Goal: Communication & Community: Share content

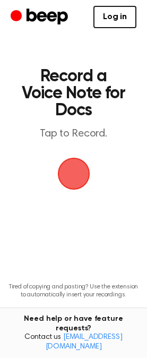
click at [76, 175] on span "button" at bounding box center [74, 174] width 30 height 30
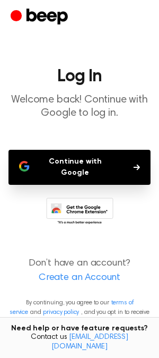
click at [76, 156] on button "Continue with Google" at bounding box center [79, 167] width 142 height 35
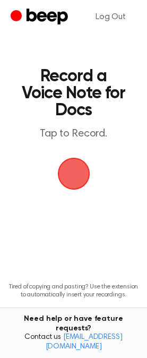
click at [74, 174] on span "button" at bounding box center [74, 174] width 30 height 30
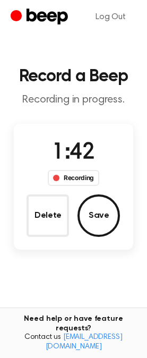
click at [55, 270] on main "Record a Beep Recording in progress. 1:42 Recording Delete Save Tired of copyin…" at bounding box center [73, 196] width 147 height 392
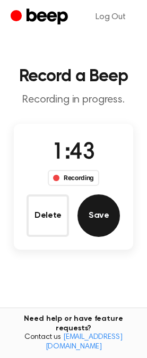
click at [106, 216] on button "Save" at bounding box center [98, 215] width 42 height 42
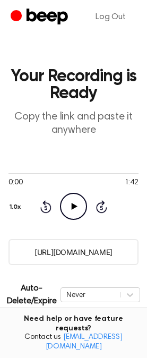
click at [50, 137] on main "Your Recording is Ready Copy the link and paste it anywhere 0:00 1:42 Your brow…" at bounding box center [73, 272] width 147 height 544
click at [71, 204] on icon "Play Audio" at bounding box center [73, 206] width 27 height 27
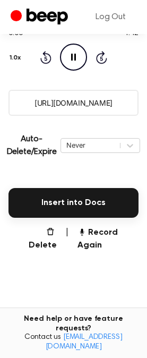
scroll to position [150, 0]
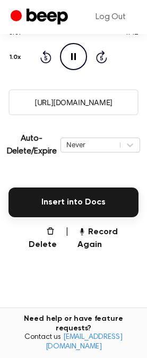
click at [71, 204] on button "Insert into Docs" at bounding box center [73, 202] width 130 height 30
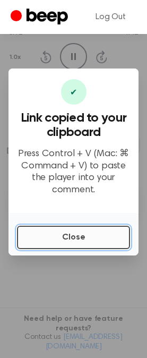
click at [70, 237] on button "Close" at bounding box center [73, 237] width 113 height 23
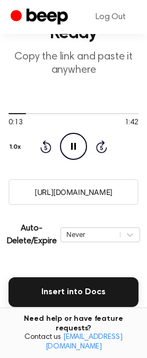
scroll to position [59, 0]
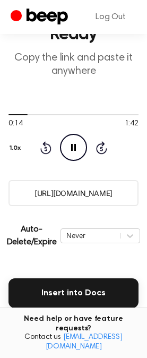
click at [84, 197] on input "https://beep.audio/jei27yf" at bounding box center [73, 193] width 130 height 26
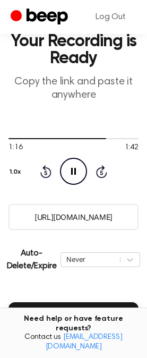
scroll to position [28, 0]
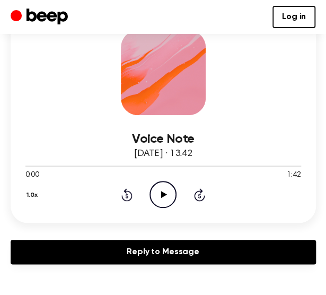
scroll to position [123, 0]
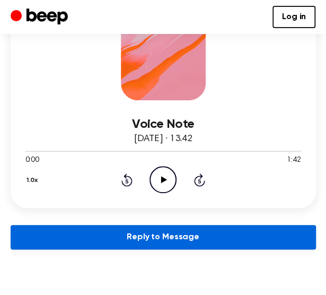
click at [159, 236] on link "Reply to Message" at bounding box center [164, 237] width 306 height 24
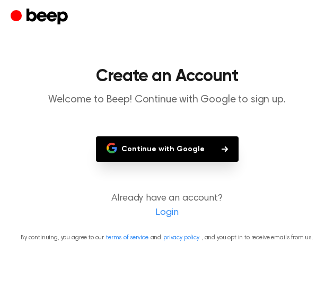
click at [162, 149] on button "Continue with Google" at bounding box center [167, 148] width 143 height 25
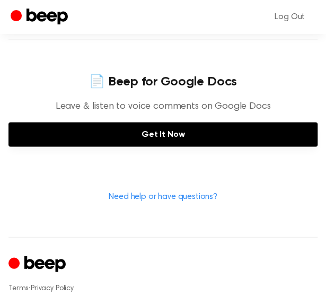
scroll to position [383, 0]
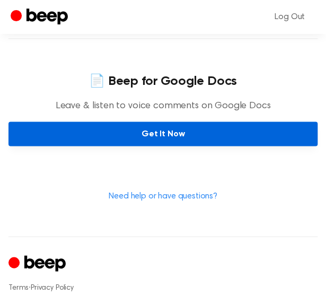
click at [165, 128] on link "Get It Now" at bounding box center [162, 134] width 309 height 24
